Goal: Task Accomplishment & Management: Complete application form

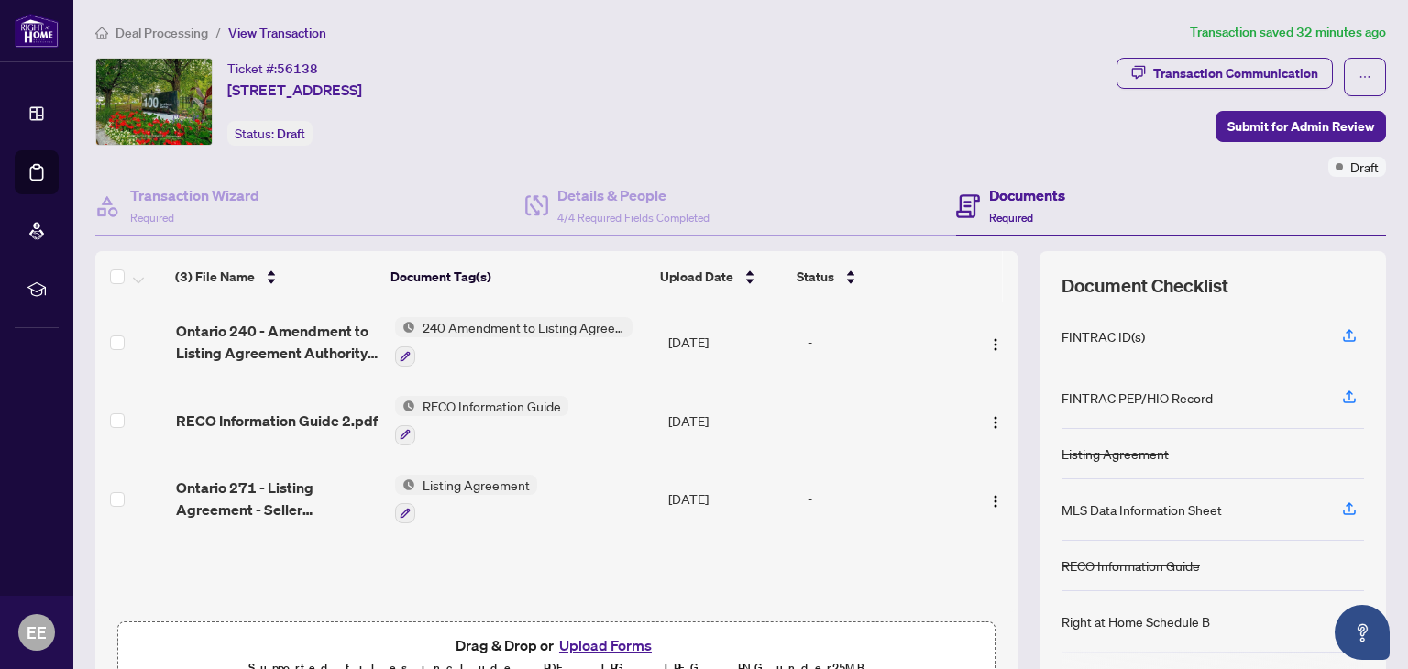
scroll to position [98, 0]
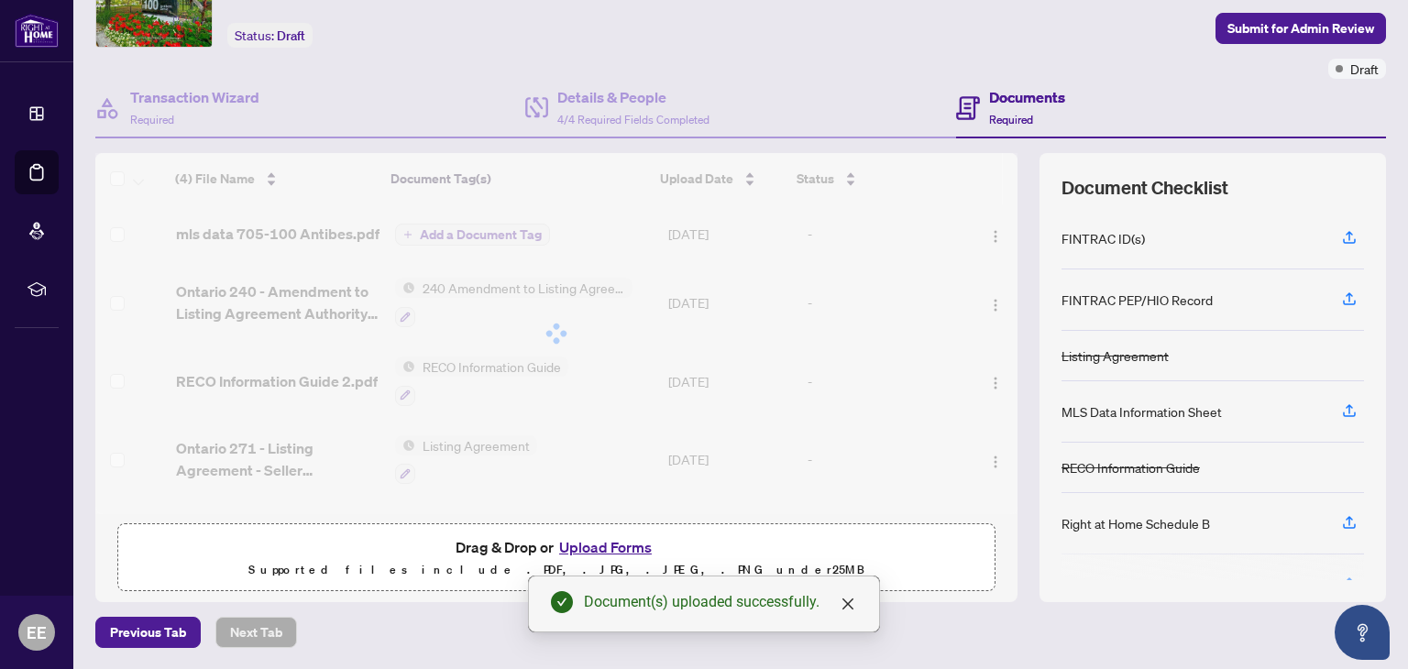
click at [455, 233] on div "(4) File Name Document Tag(s) Upload Date Status (4) File Name Document Tag(s) …" at bounding box center [556, 333] width 922 height 361
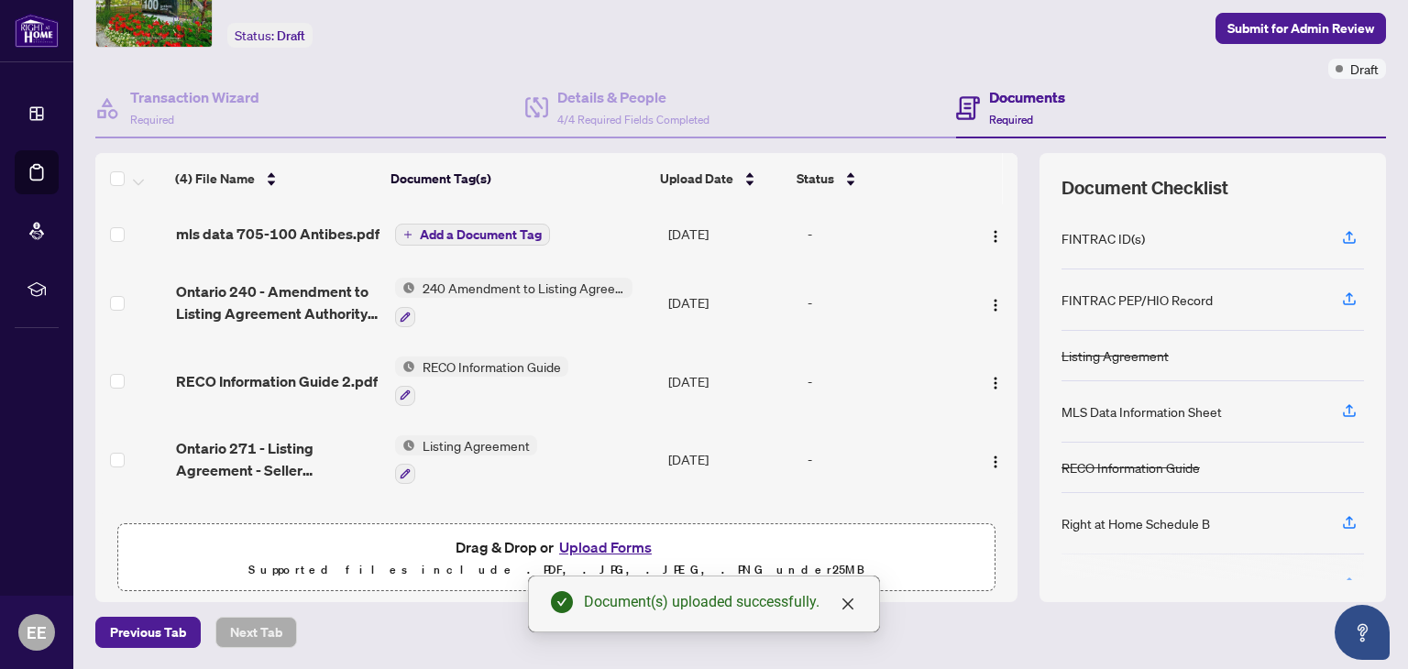
click at [466, 233] on span "Add a Document Tag" at bounding box center [481, 234] width 122 height 13
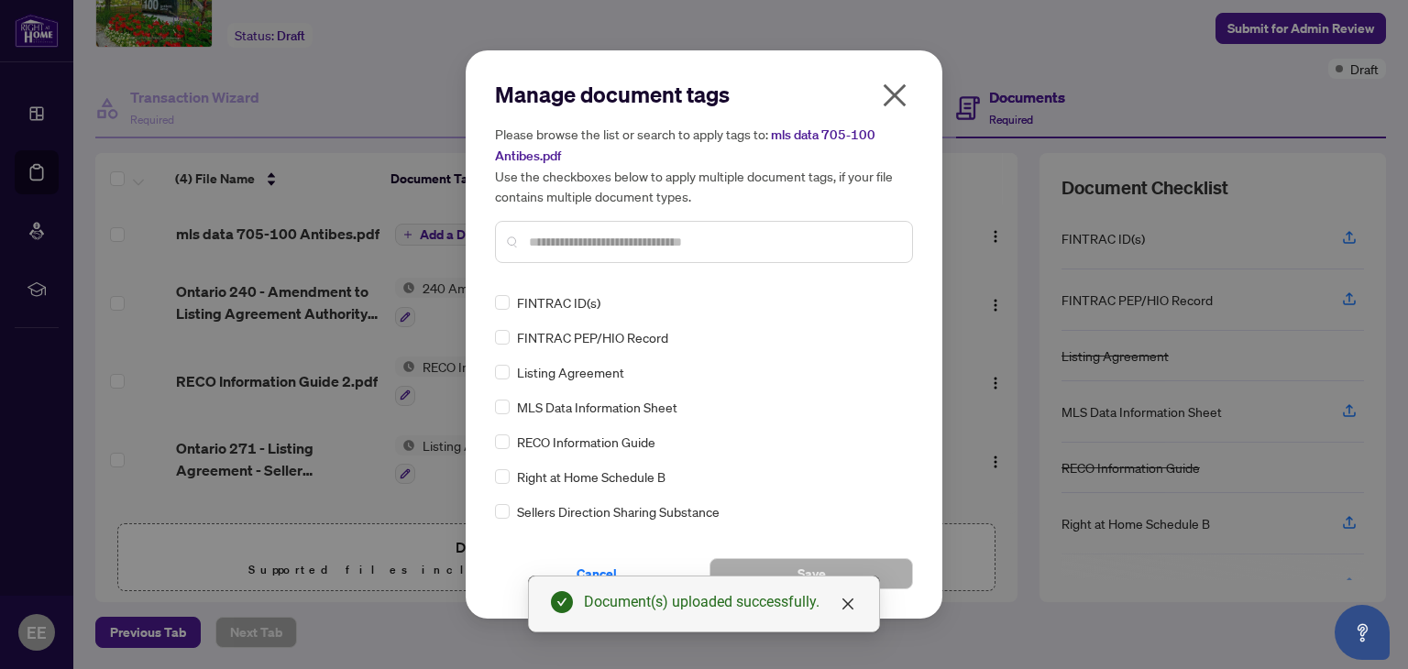
click at [530, 237] on input "text" at bounding box center [713, 242] width 369 height 20
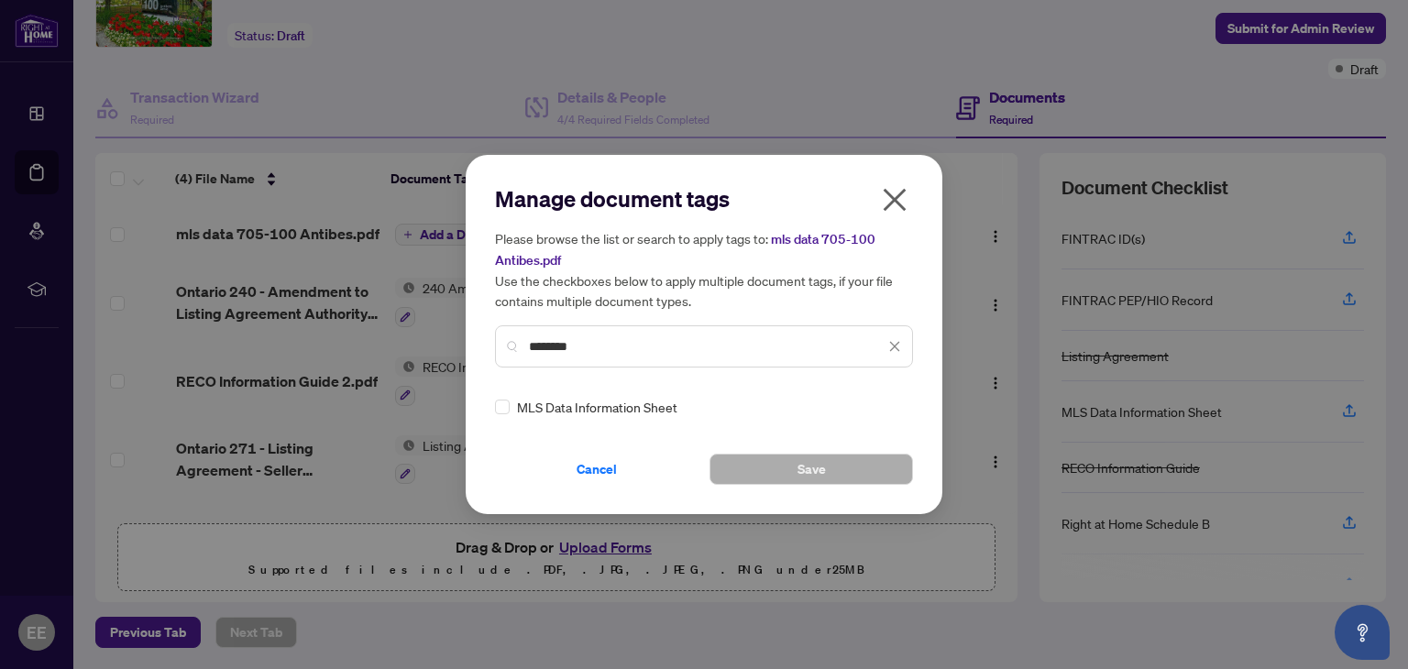
type input "********"
click at [795, 459] on button "Save" at bounding box center [812, 469] width 204 height 31
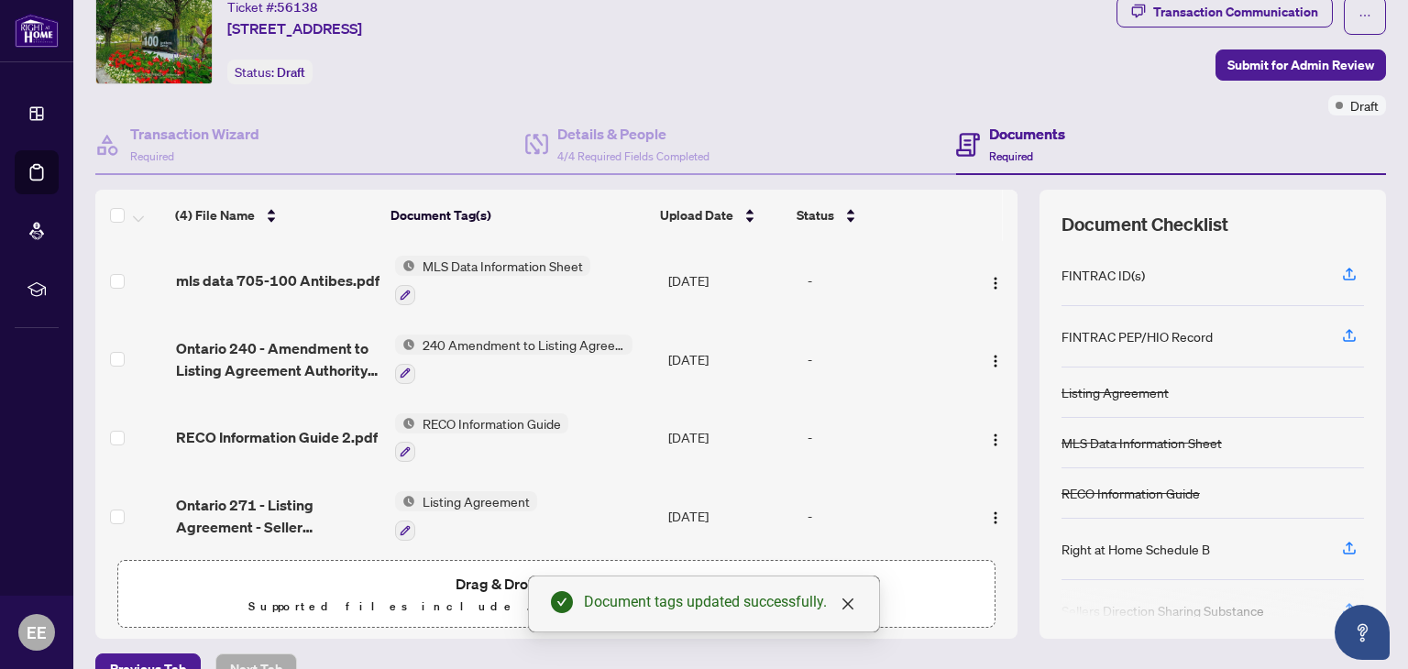
scroll to position [0, 0]
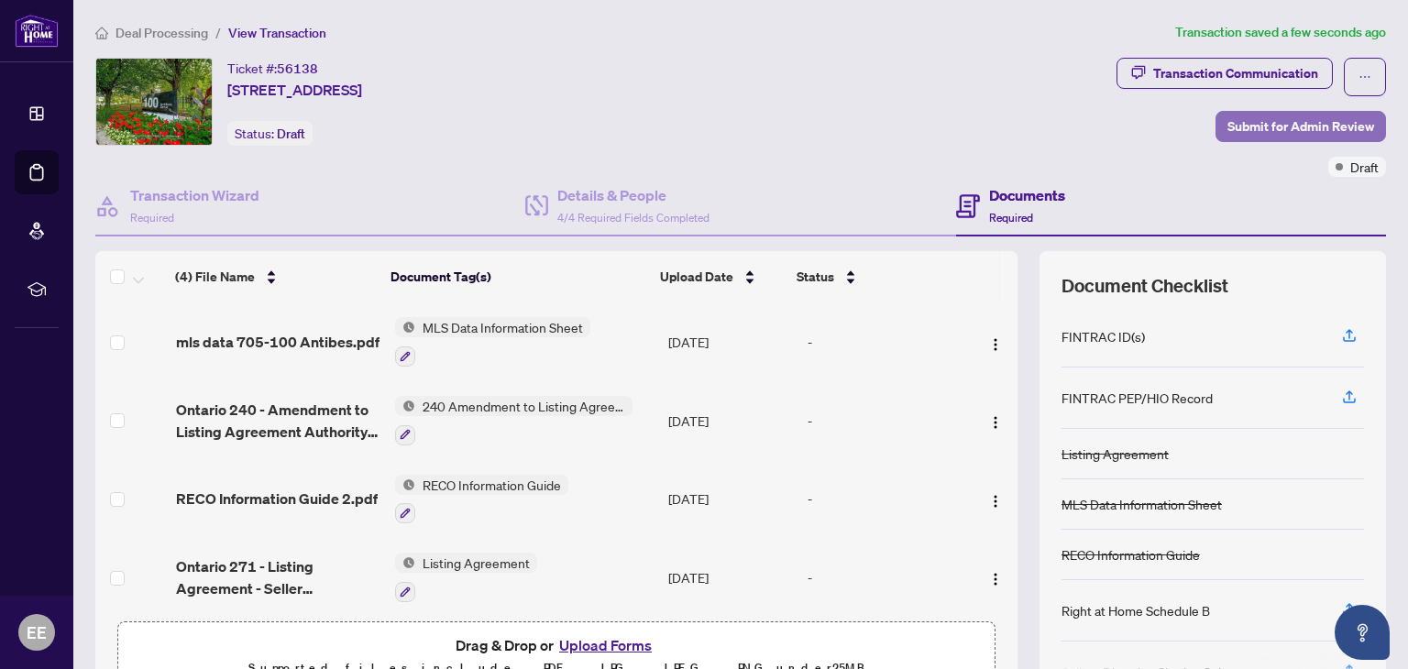
click at [1300, 129] on span "Submit for Admin Review" at bounding box center [1301, 126] width 147 height 29
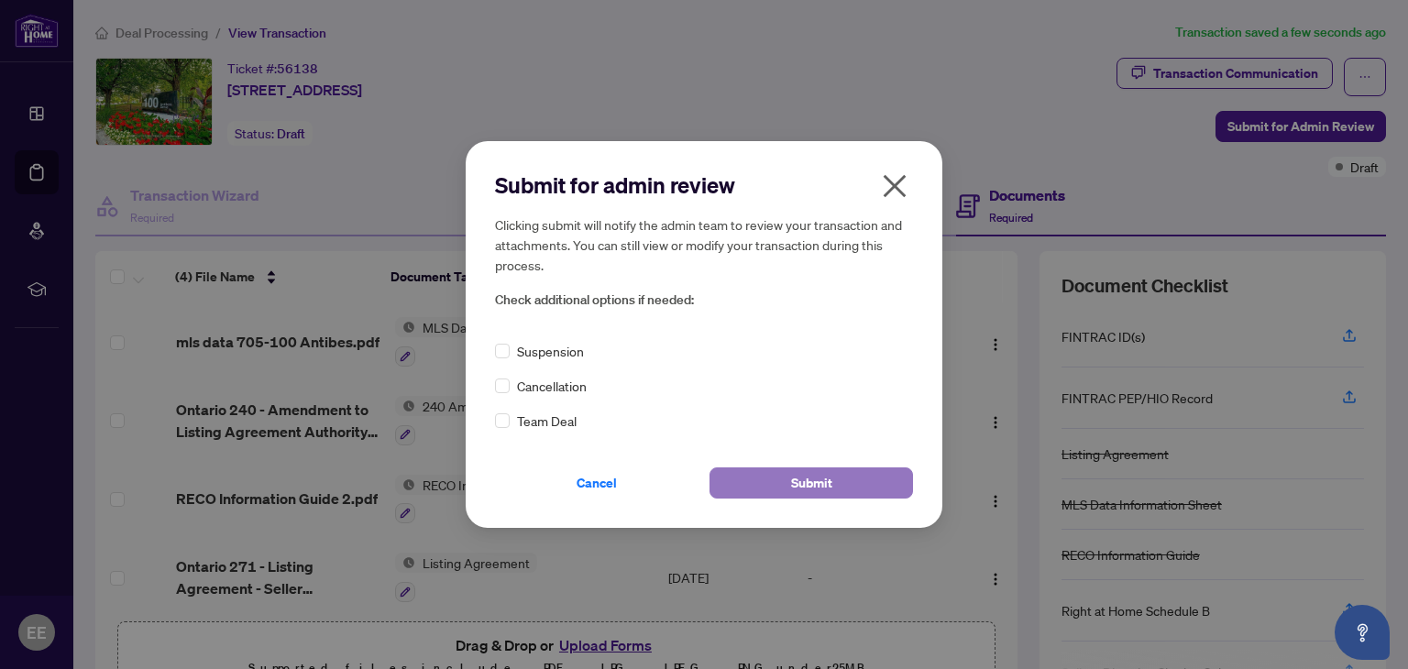
click at [819, 481] on span "Submit" at bounding box center [811, 483] width 41 height 29
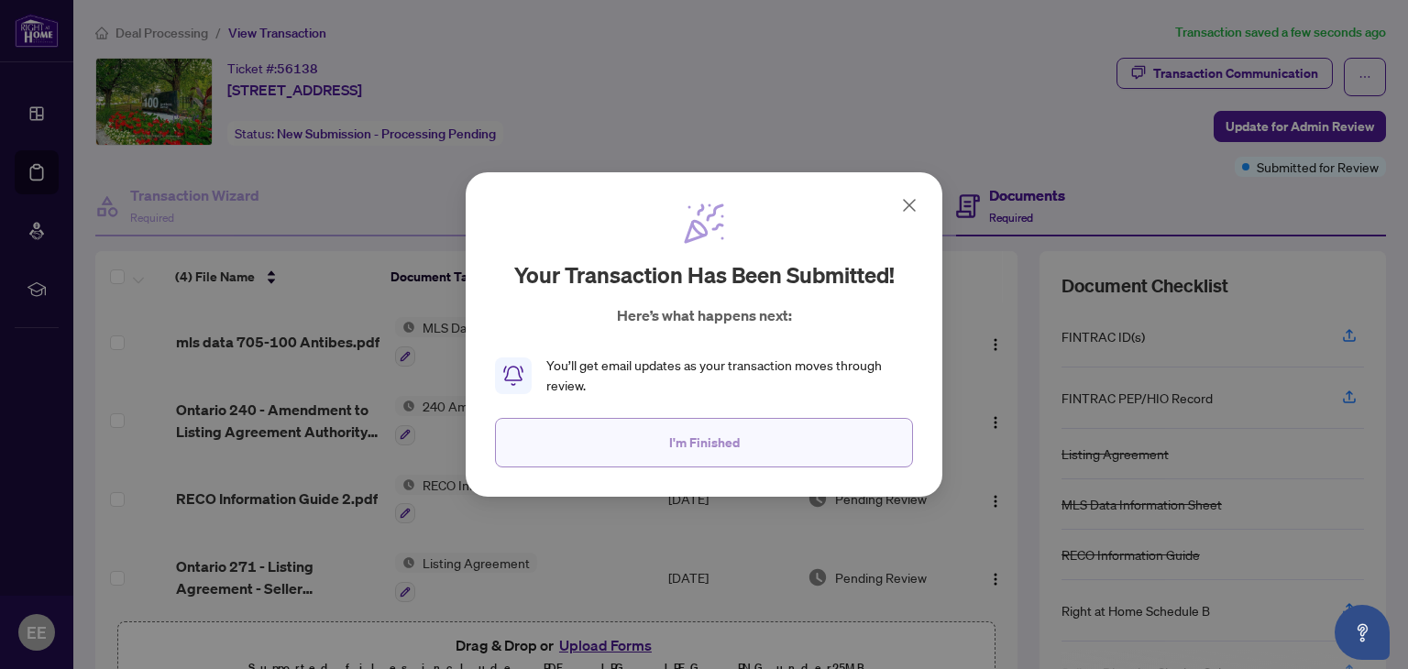
click at [713, 443] on span "I'm Finished" at bounding box center [704, 442] width 71 height 29
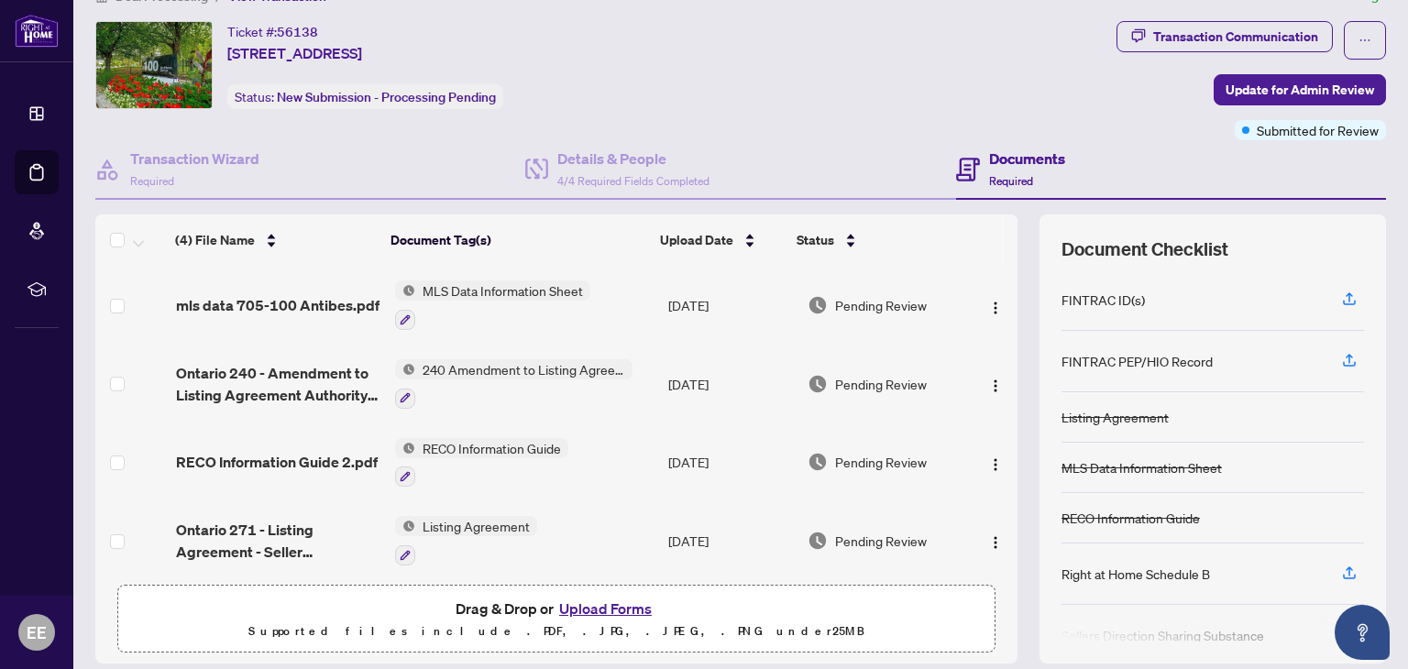
scroll to position [98, 0]
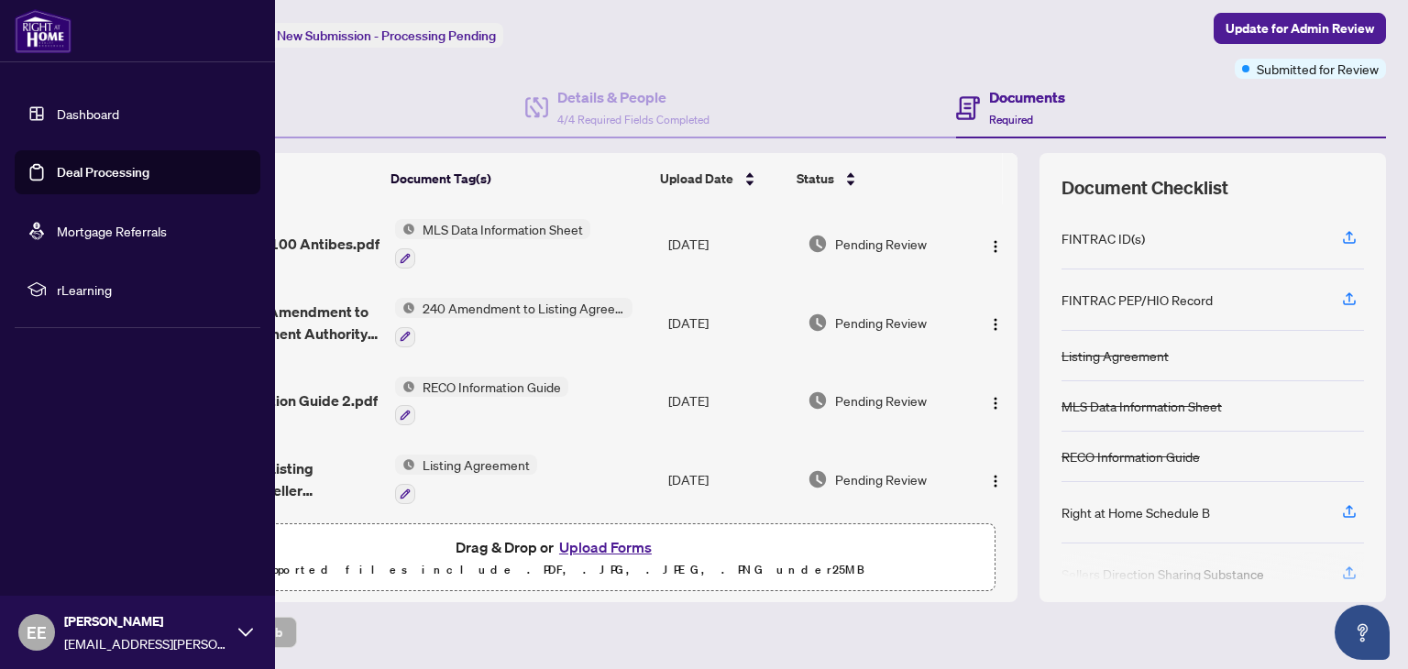
click at [77, 169] on link "Deal Processing" at bounding box center [103, 172] width 93 height 17
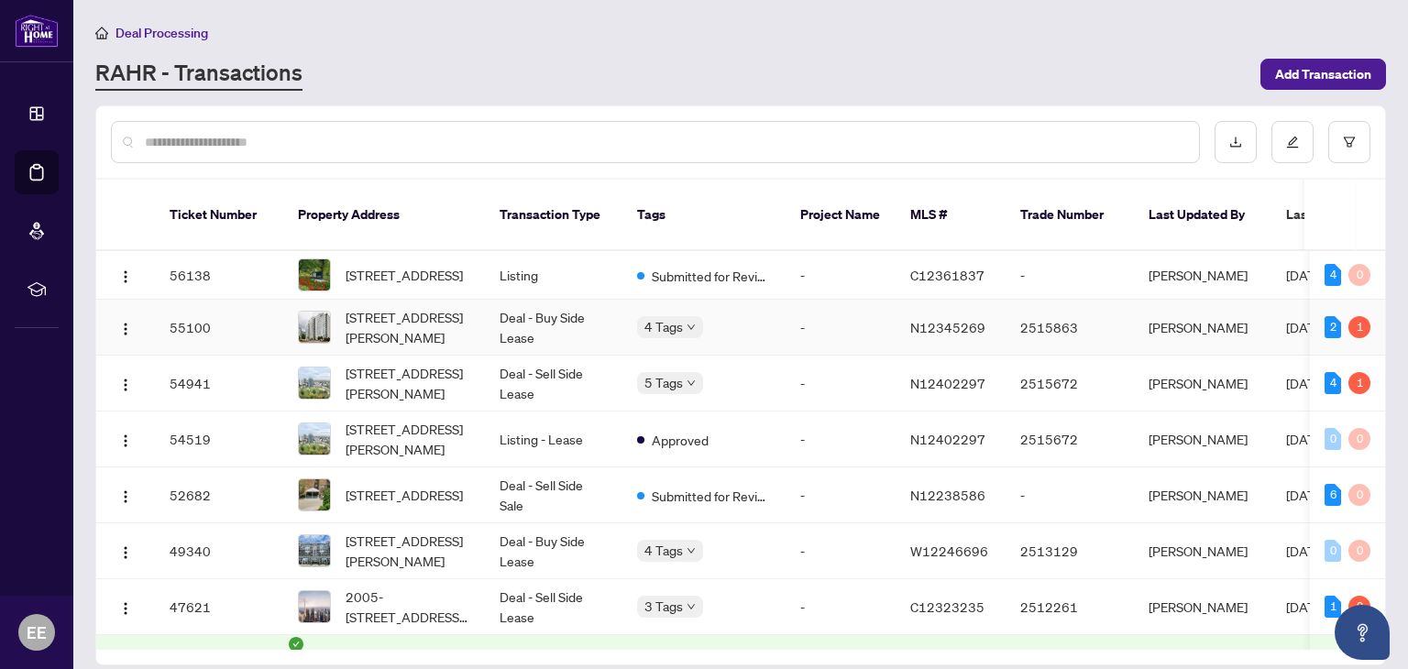
click at [550, 305] on td "Deal - Buy Side Lease" at bounding box center [554, 328] width 138 height 56
